Goal: Task Accomplishment & Management: Manage account settings

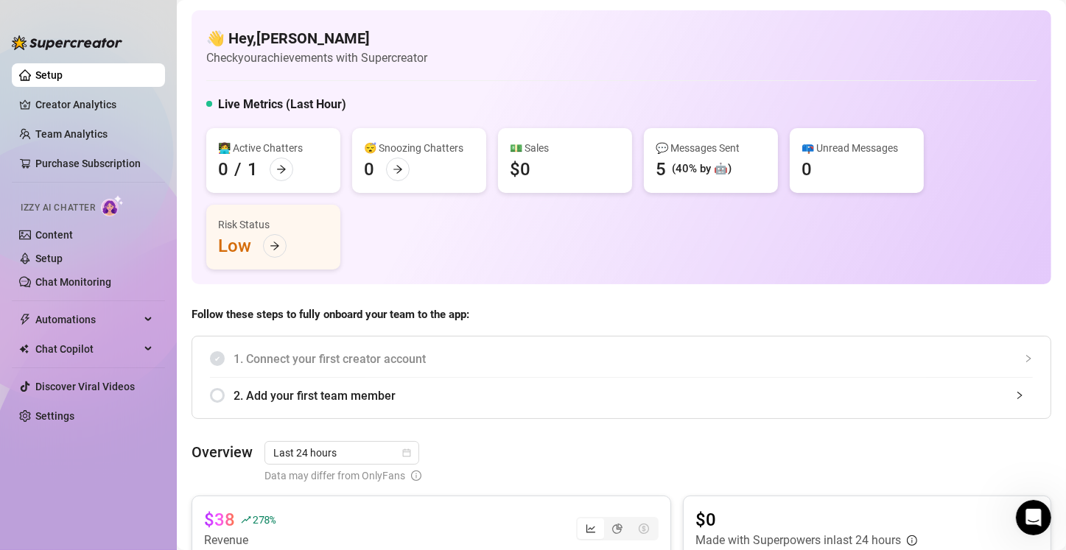
scroll to position [410, 0]
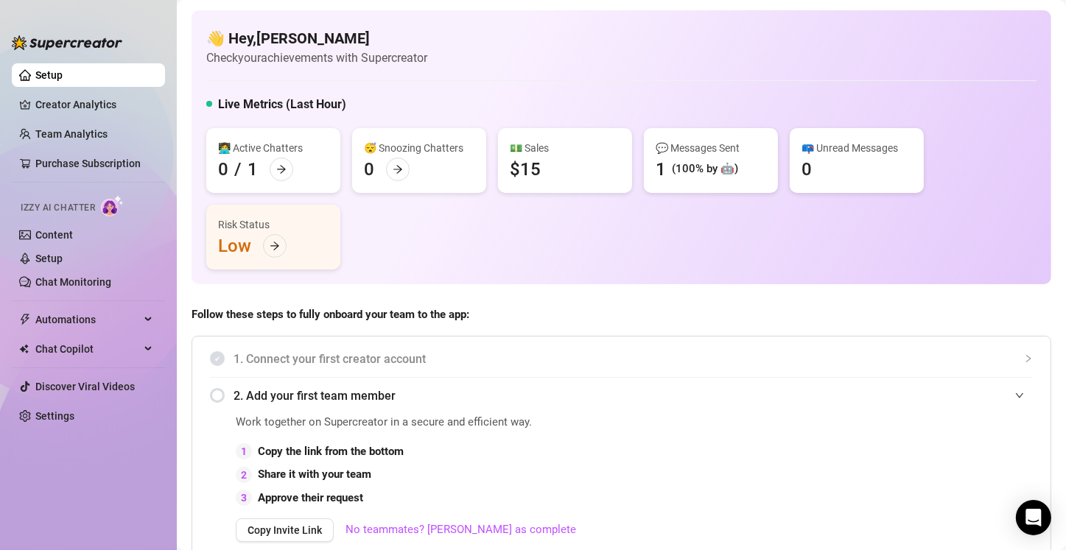
click at [1015, 396] on icon "expanded" at bounding box center [1019, 395] width 9 height 9
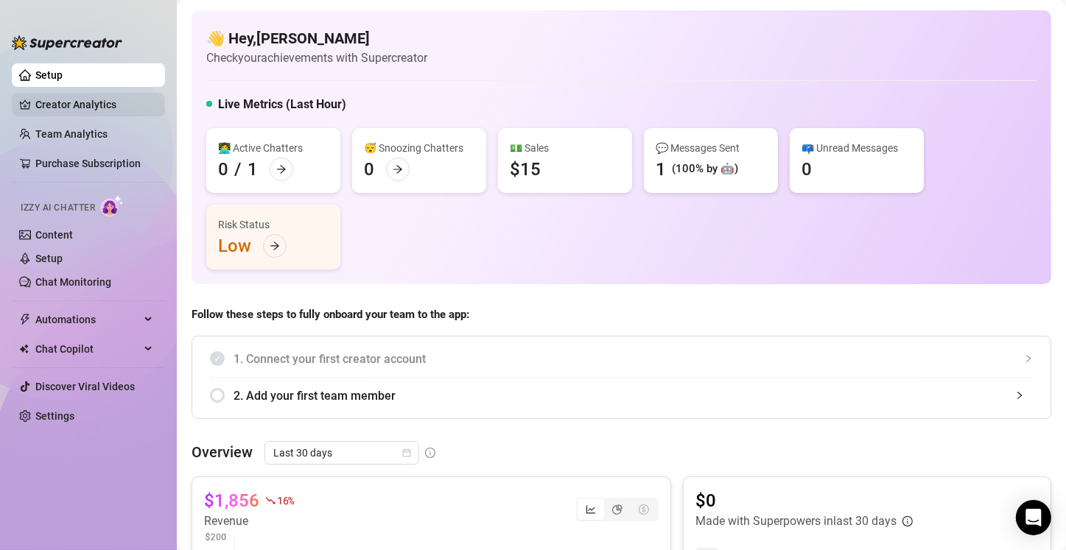
click at [62, 99] on link "Creator Analytics" at bounding box center [94, 105] width 118 height 24
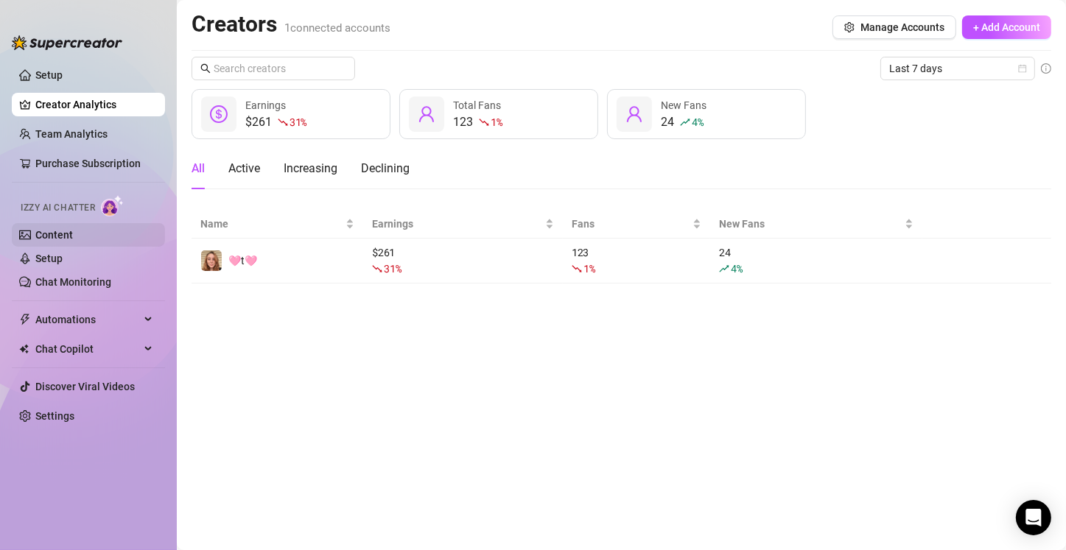
click at [70, 233] on link "Content" at bounding box center [54, 235] width 38 height 12
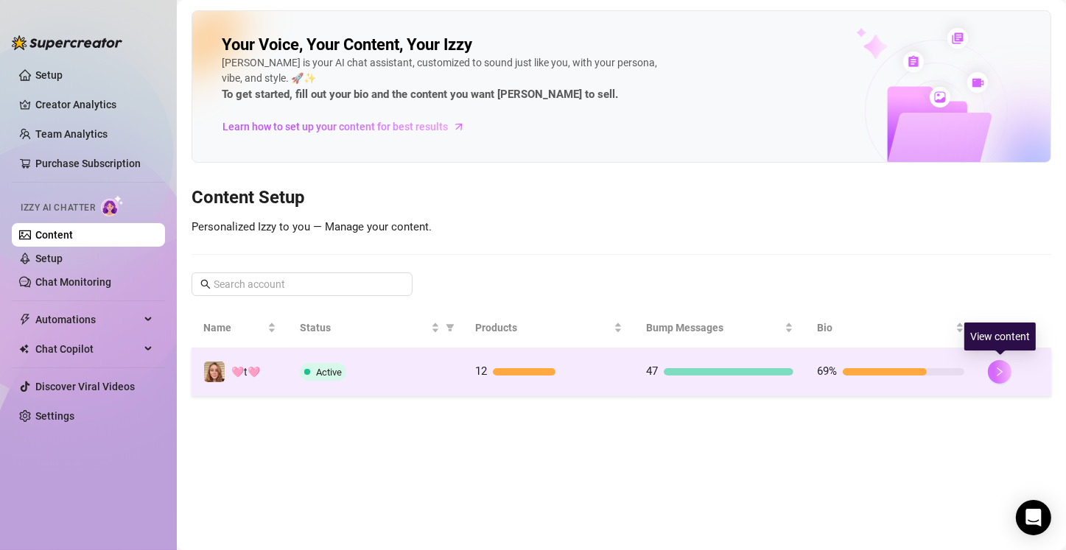
click at [1001, 373] on icon "right" at bounding box center [999, 372] width 10 height 10
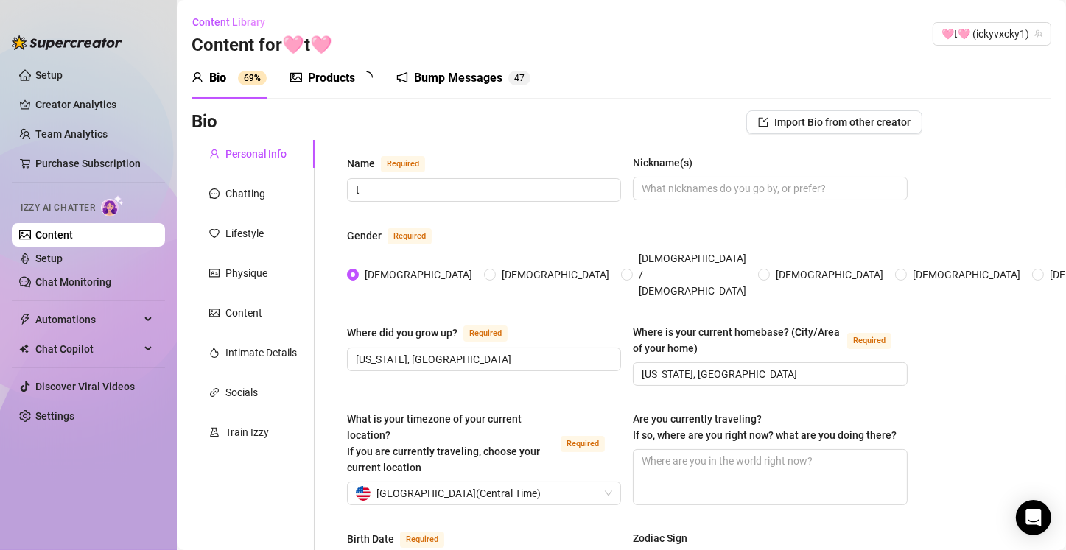
radio input "true"
type input "[DATE]"
click at [464, 82] on div "Bump Messages" at bounding box center [468, 78] width 88 height 18
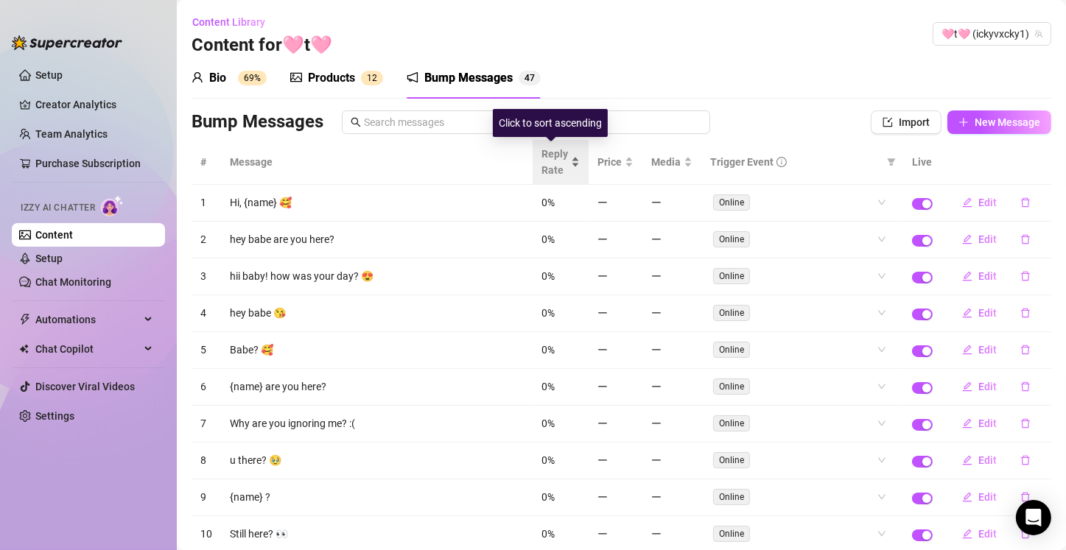
click at [565, 162] on div "Reply Rate" at bounding box center [560, 162] width 38 height 32
click at [565, 158] on div "Reply Rate" at bounding box center [560, 162] width 38 height 32
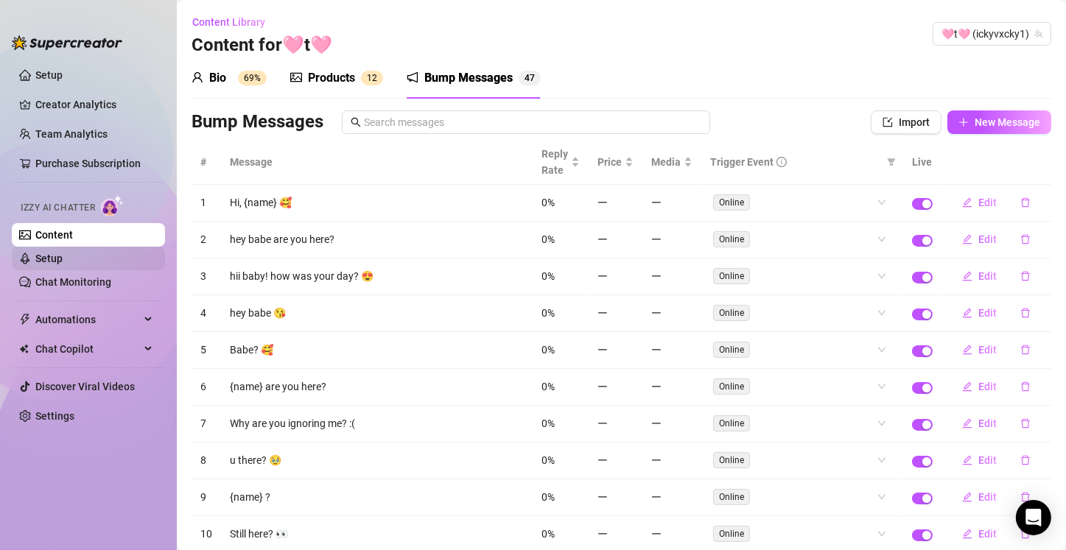
click at [57, 261] on link "Setup" at bounding box center [48, 259] width 27 height 12
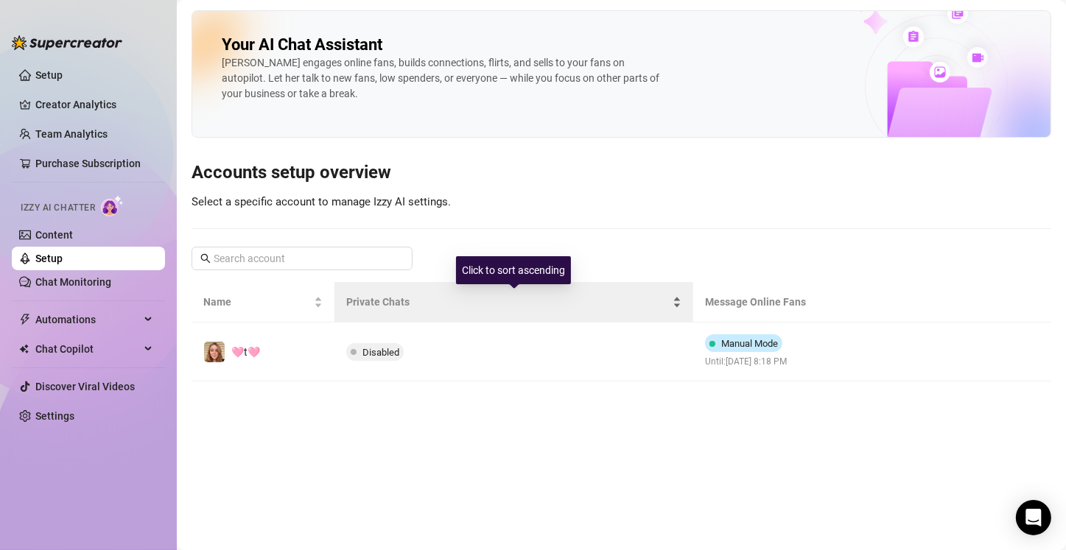
click at [378, 307] on span "Private Chats" at bounding box center [507, 302] width 323 height 16
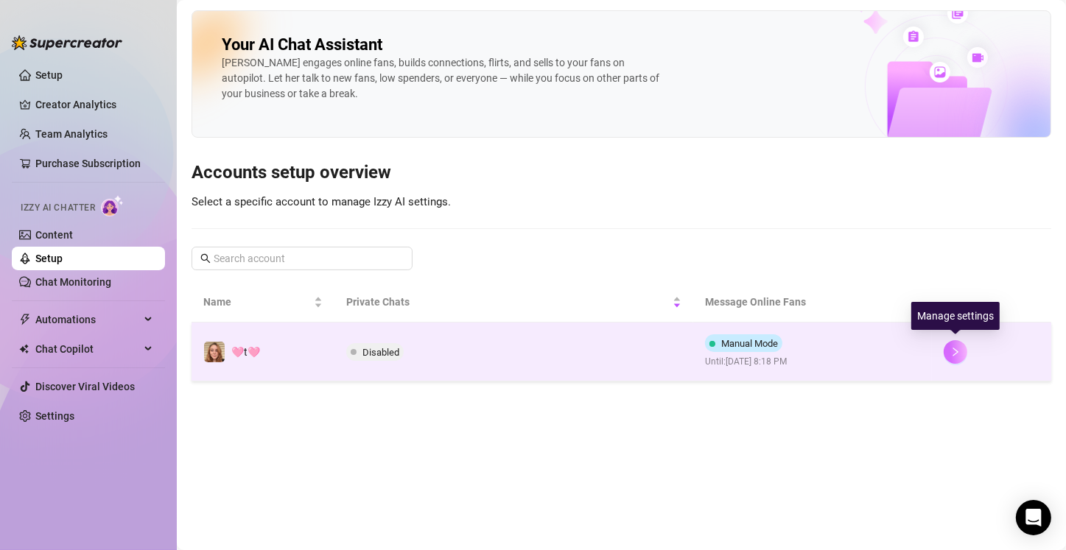
click at [950, 355] on icon "right" at bounding box center [955, 352] width 10 height 10
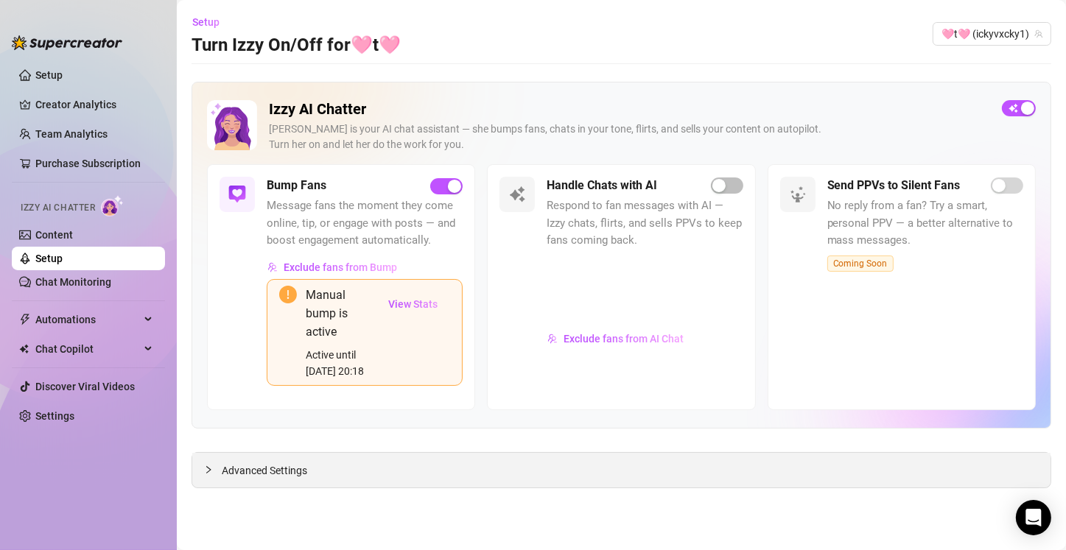
click at [239, 471] on span "Advanced Settings" at bounding box center [264, 471] width 85 height 16
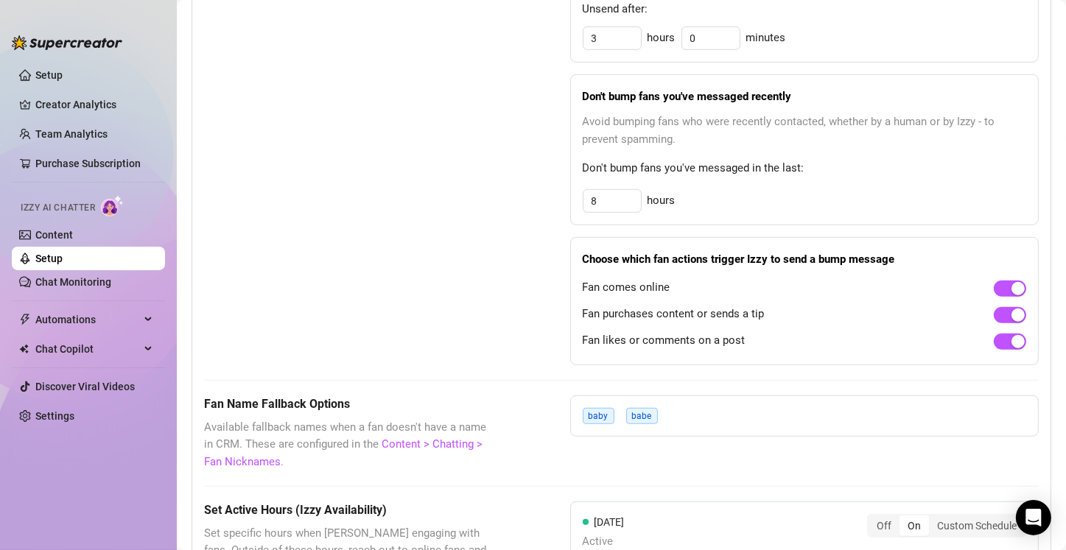
scroll to position [907, 0]
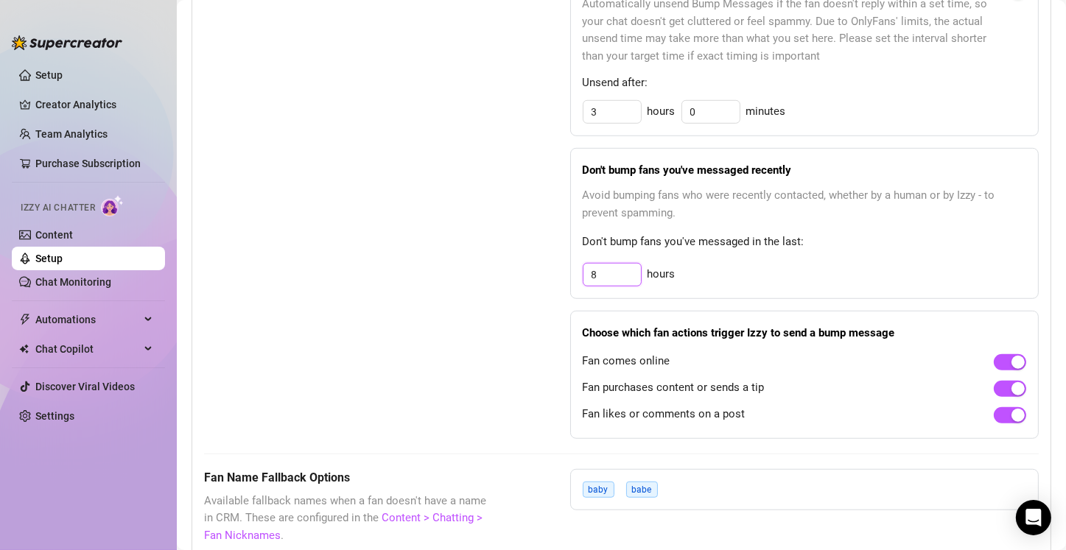
drag, startPoint x: 606, startPoint y: 272, endPoint x: 519, endPoint y: 282, distance: 88.3
click at [519, 282] on div "Bump Fans Settings Unsend Automatically Automatically unsend Bump Messages if t…" at bounding box center [621, 203] width 834 height 472
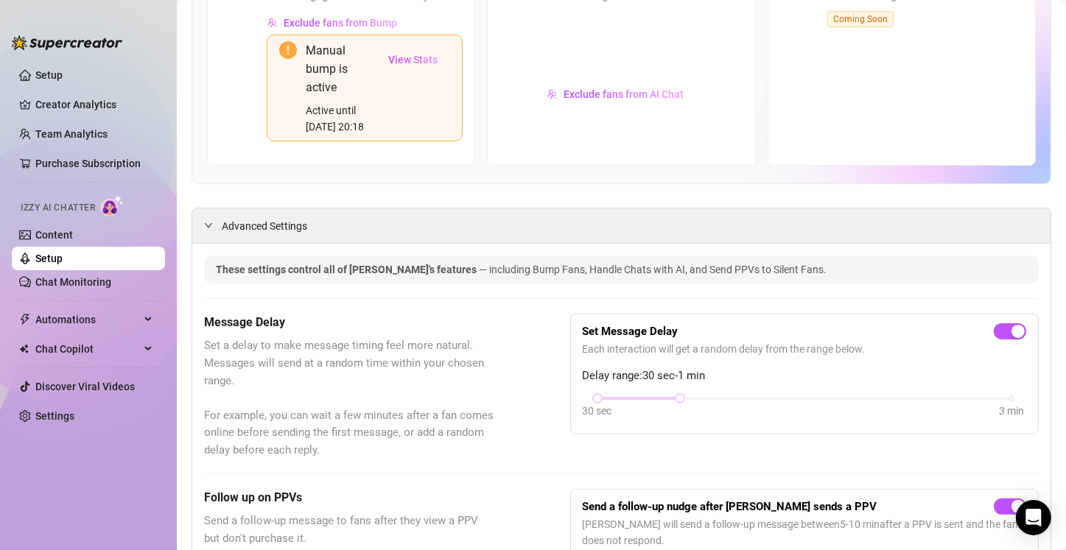
scroll to position [295, 0]
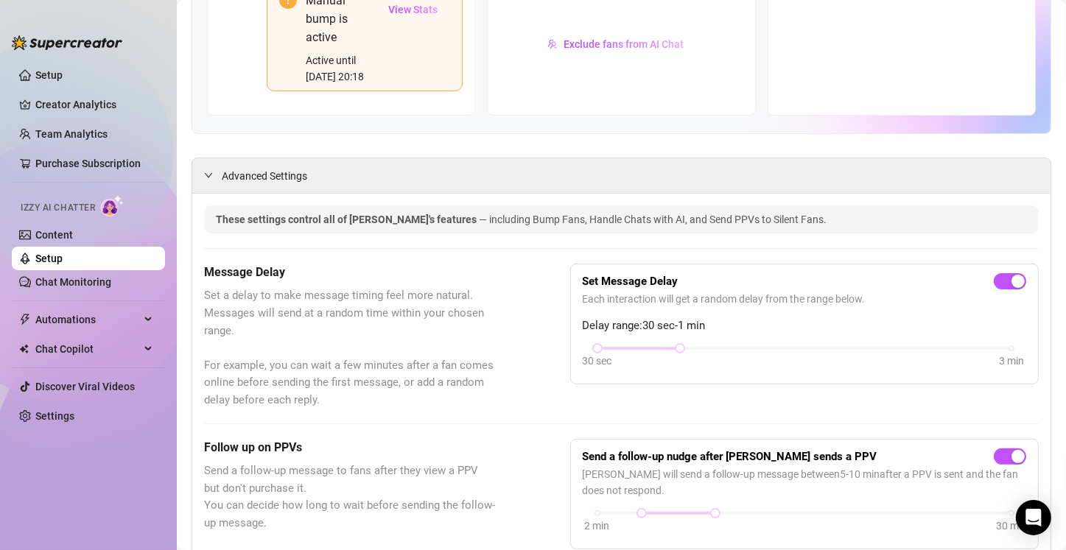
type input "4"
click at [38, 280] on link "Chat Monitoring" at bounding box center [73, 282] width 76 height 12
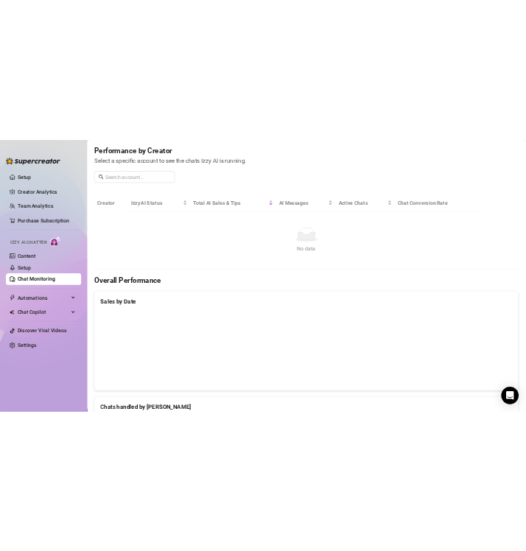
scroll to position [231, 0]
